Goal: Navigation & Orientation: Find specific page/section

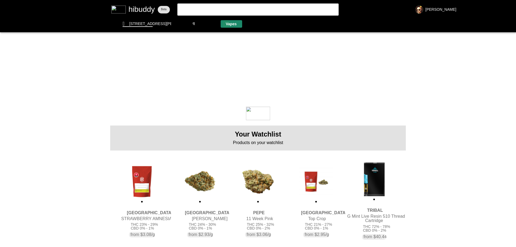
click at [226, 24] on flt-glass-pane at bounding box center [258, 123] width 516 height 247
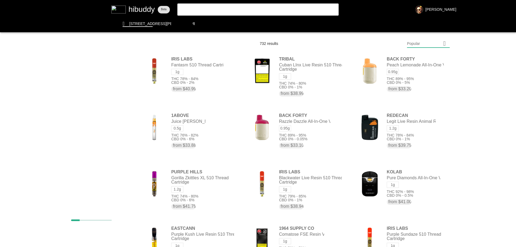
click at [111, 84] on flt-glass-pane at bounding box center [258, 123] width 516 height 247
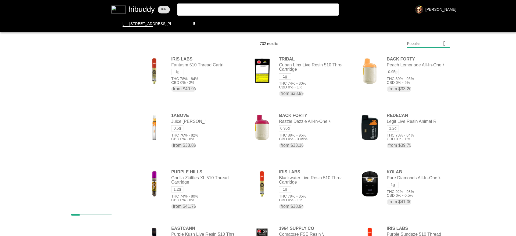
click at [84, 74] on flt-glass-pane at bounding box center [258, 118] width 516 height 236
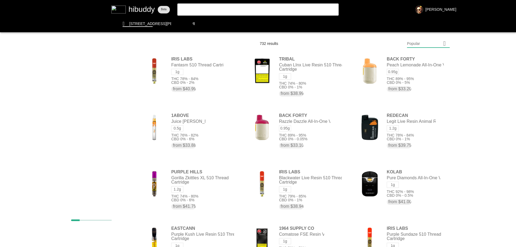
click at [91, 86] on flt-glass-pane at bounding box center [258, 123] width 516 height 247
click at [79, 200] on flt-glass-pane at bounding box center [258, 123] width 516 height 247
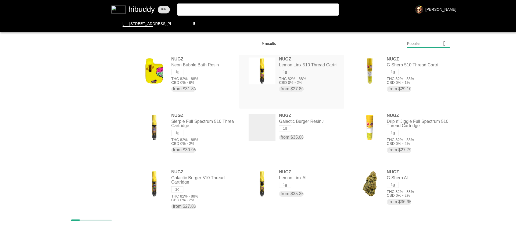
click at [250, 77] on flt-glass-pane at bounding box center [258, 123] width 516 height 247
